Goal: Navigation & Orientation: Find specific page/section

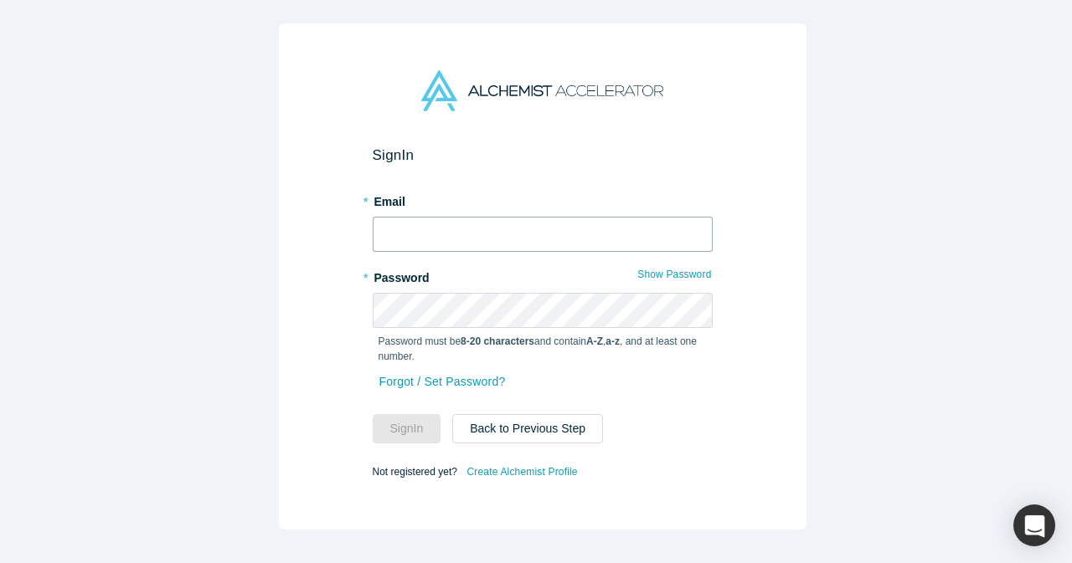
type input "[EMAIL_ADDRESS][DOMAIN_NAME]"
